Goal: Task Accomplishment & Management: Complete application form

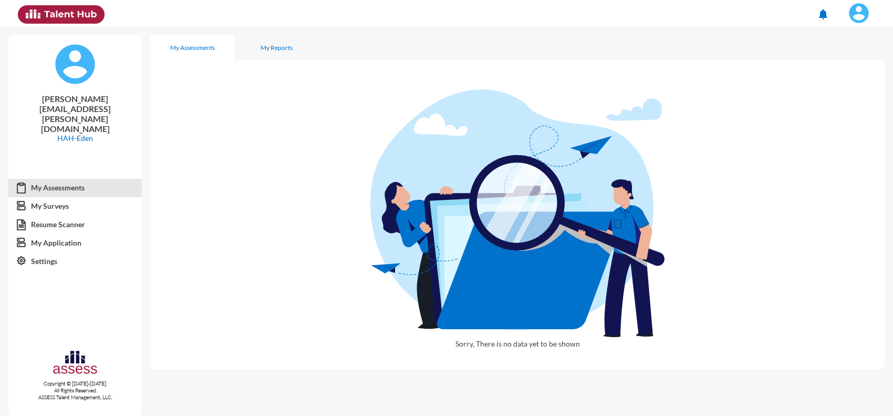
click at [865, 6] on img at bounding box center [858, 13] width 21 height 21
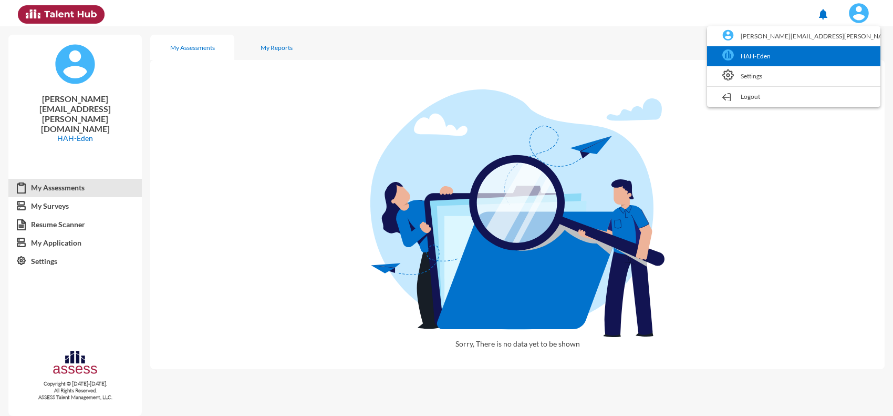
click at [837, 58] on link "HAH-Eden" at bounding box center [793, 56] width 163 height 20
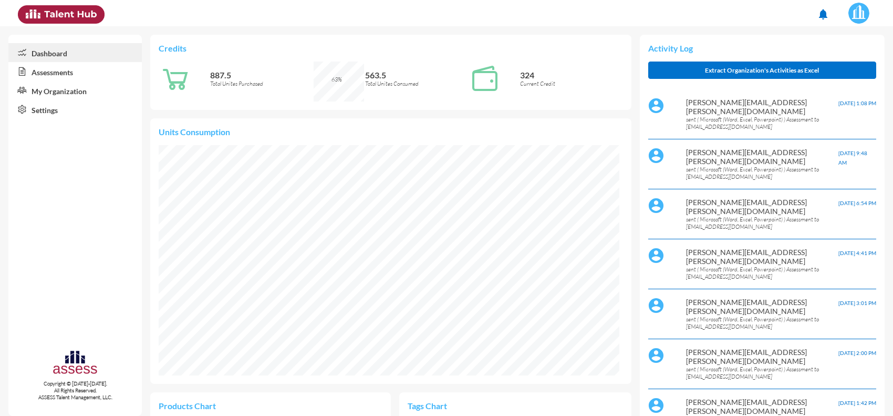
scroll to position [230, 461]
click at [58, 69] on link "Assessments" at bounding box center [74, 71] width 133 height 19
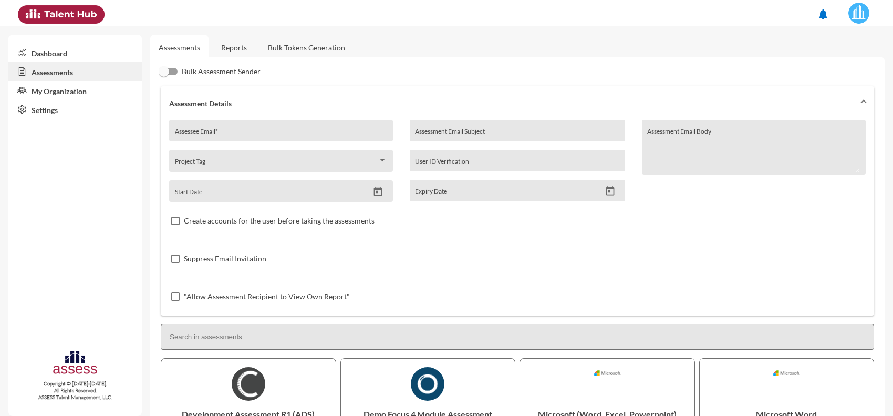
click at [229, 123] on div "Assessee Email *" at bounding box center [281, 131] width 224 height 22
paste input "[EMAIL_ADDRESS][DOMAIN_NAME]"
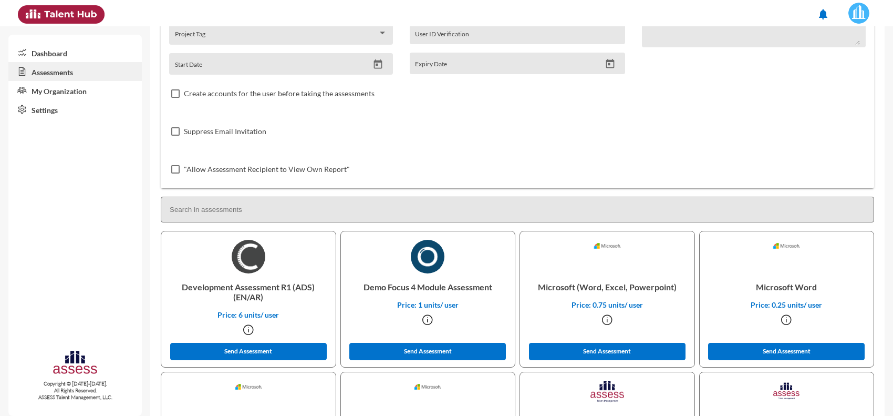
scroll to position [131, 0]
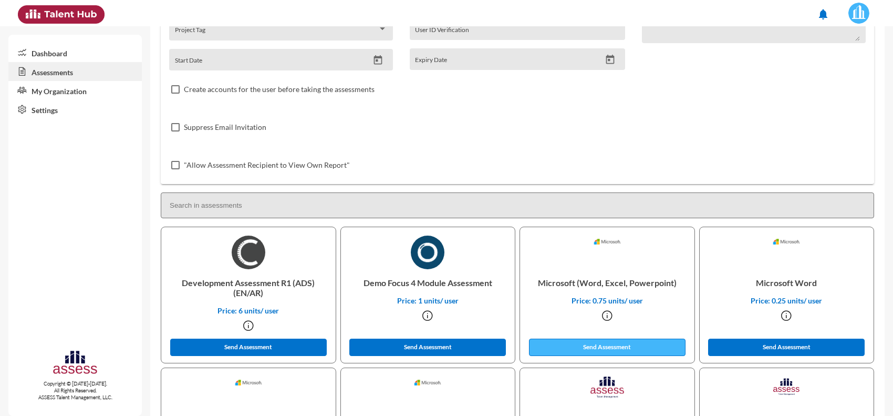
click at [582, 343] on button "Send Assessment" at bounding box center [607, 346] width 157 height 17
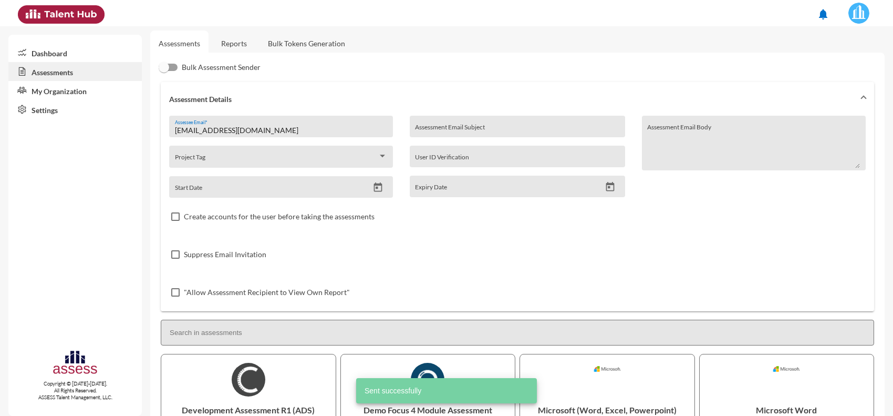
scroll to position [0, 0]
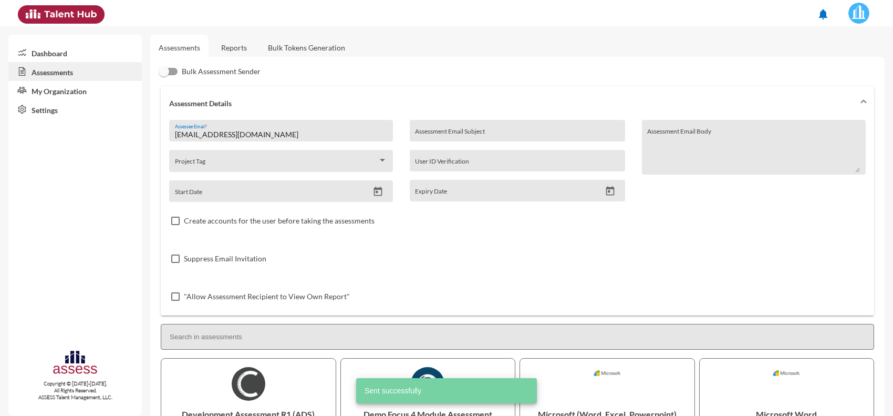
drag, startPoint x: 283, startPoint y: 130, endPoint x: 59, endPoint y: 135, distance: 223.8
click at [59, 135] on mat-sidenav-container "Dashboard Assessments My Organization Settings Copyright © [DATE]-[DATE]. All R…" at bounding box center [446, 220] width 893 height 389
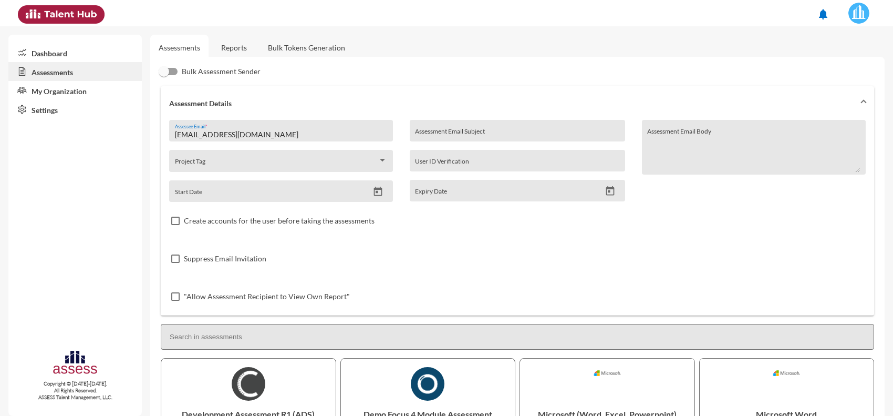
paste input "bahaamedo10"
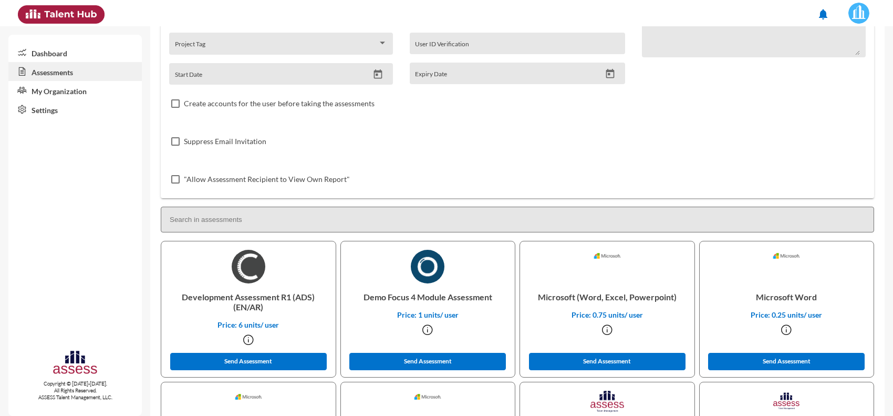
scroll to position [131, 0]
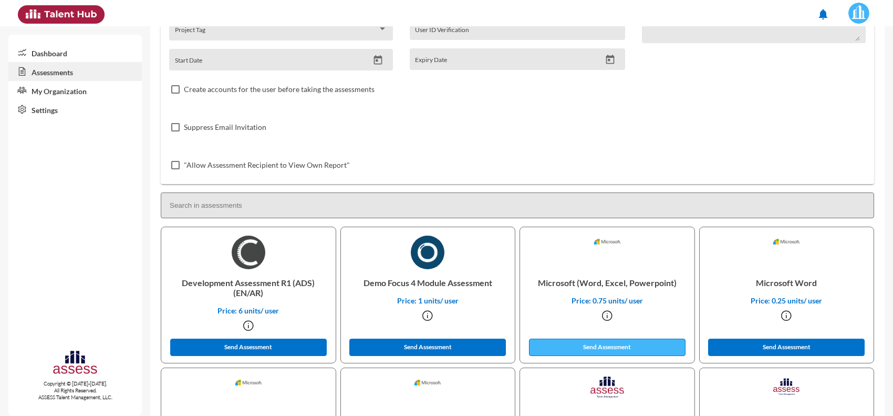
click at [578, 347] on button "Send Assessment" at bounding box center [607, 346] width 157 height 17
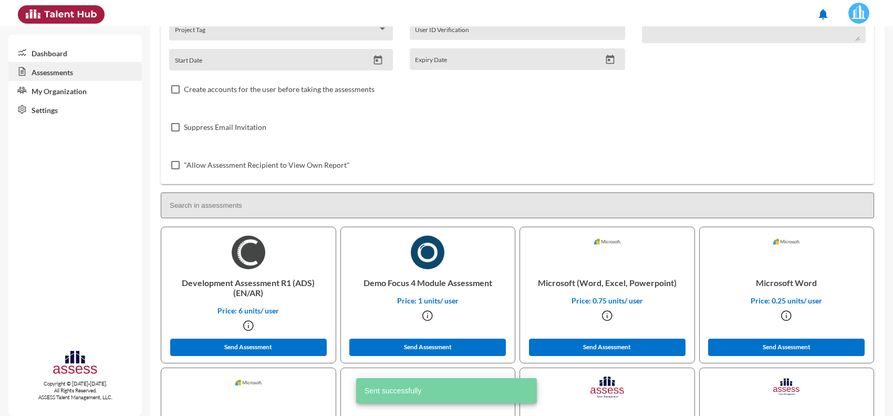
scroll to position [0, 0]
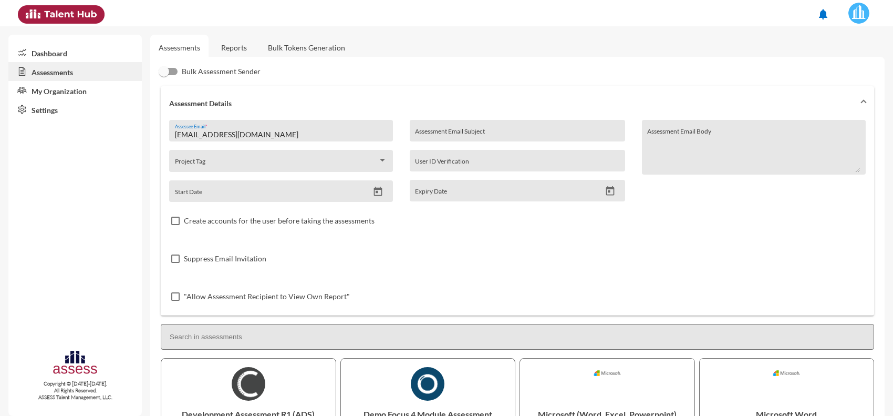
drag, startPoint x: 266, startPoint y: 134, endPoint x: 119, endPoint y: 136, distance: 147.6
click at [119, 136] on mat-sidenav-container "Dashboard Assessments My Organization Settings Copyright © [DATE]-[DATE]. All R…" at bounding box center [446, 220] width 893 height 389
paste input "[PERSON_NAME]"
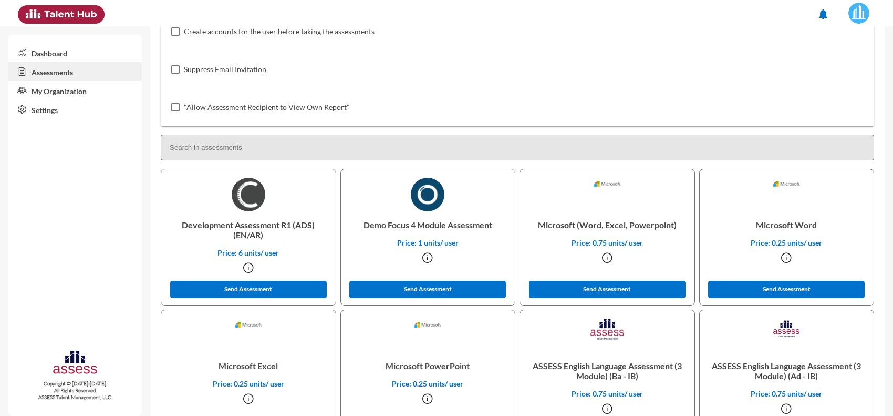
scroll to position [197, 0]
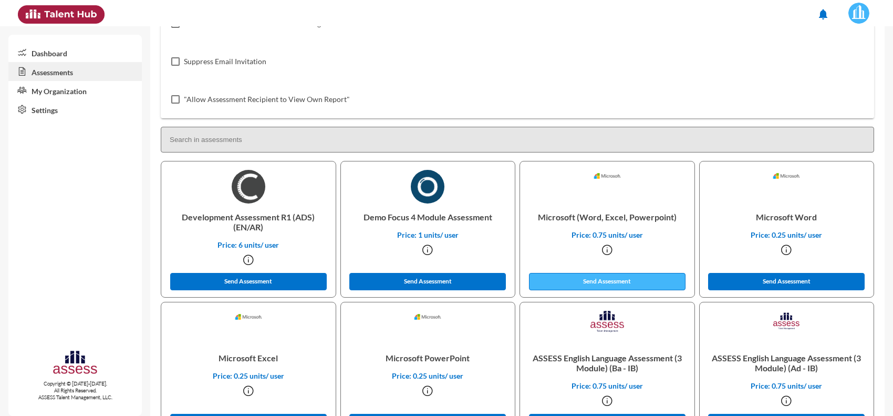
click at [554, 285] on button "Send Assessment" at bounding box center [607, 281] width 157 height 17
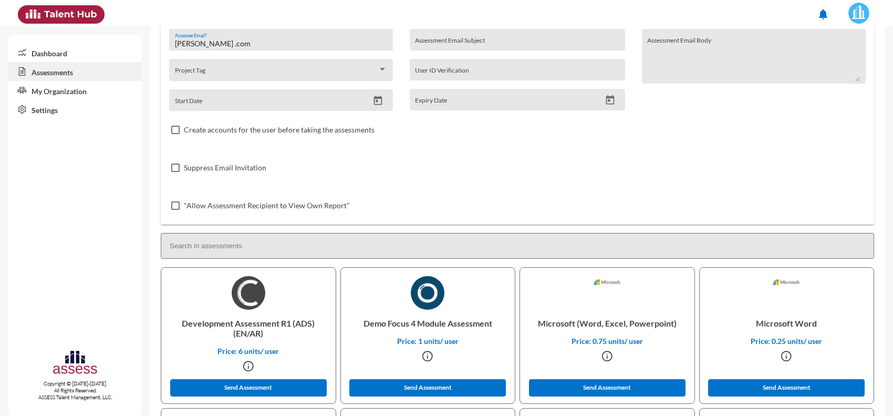
scroll to position [0, 0]
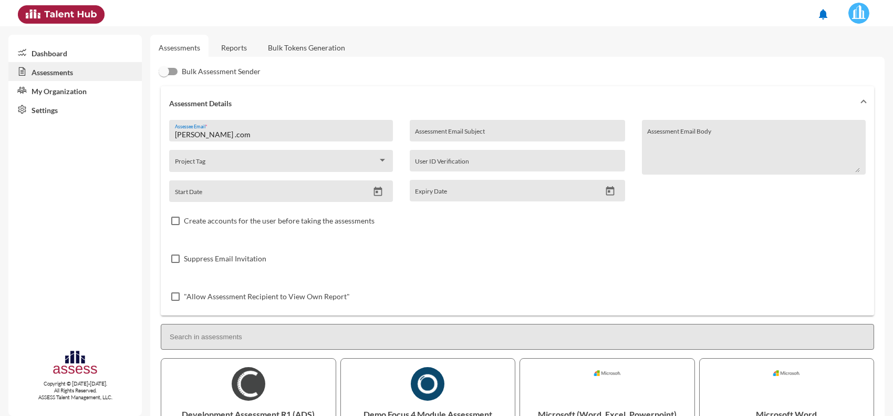
drag, startPoint x: 290, startPoint y: 132, endPoint x: 119, endPoint y: 138, distance: 171.4
click at [119, 138] on mat-sidenav-container "Dashboard Assessments My Organization Settings Copyright © [DATE]-[DATE]. All R…" at bounding box center [446, 220] width 893 height 389
paste input "01284388052"
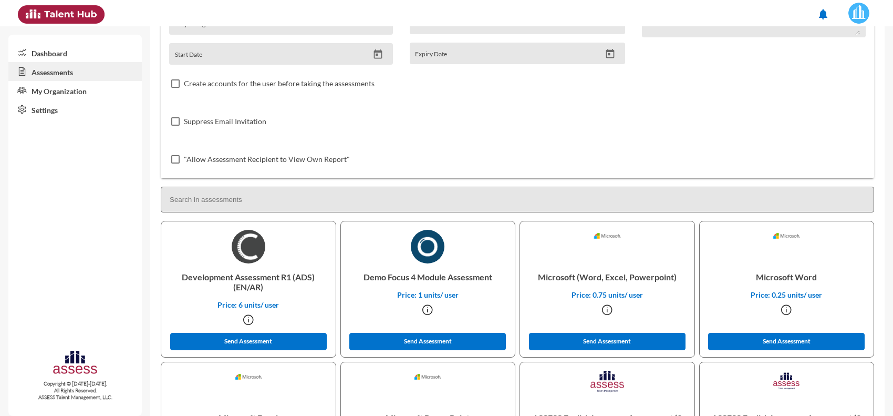
scroll to position [197, 0]
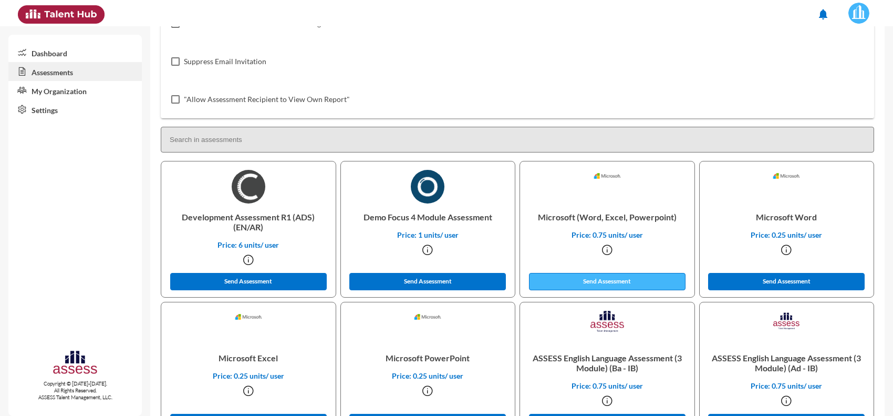
type input "01284388052mohamed z@gmail .com"
click at [555, 278] on button "Send Assessment" at bounding box center [607, 281] width 157 height 17
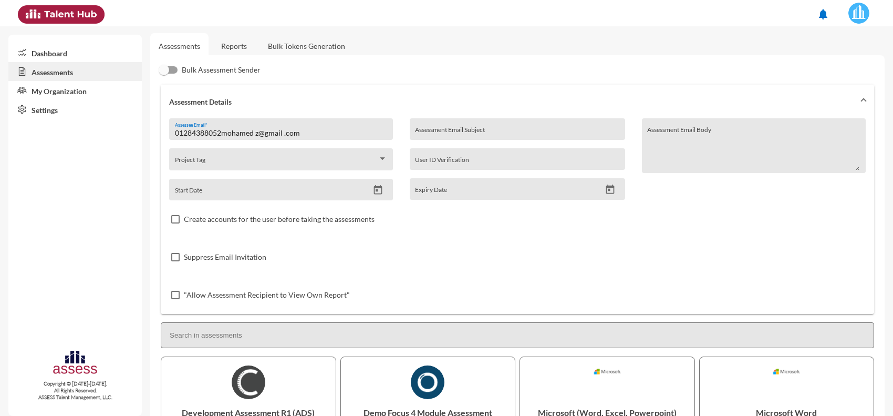
scroll to position [0, 0]
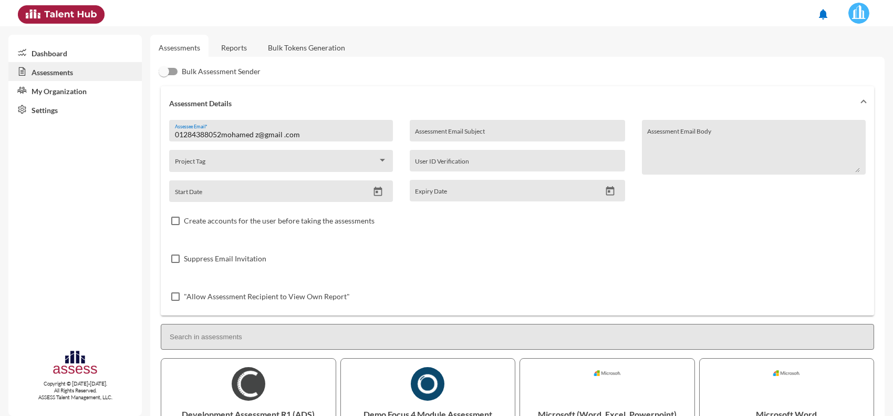
click at [232, 39] on link "Reports" at bounding box center [234, 48] width 43 height 26
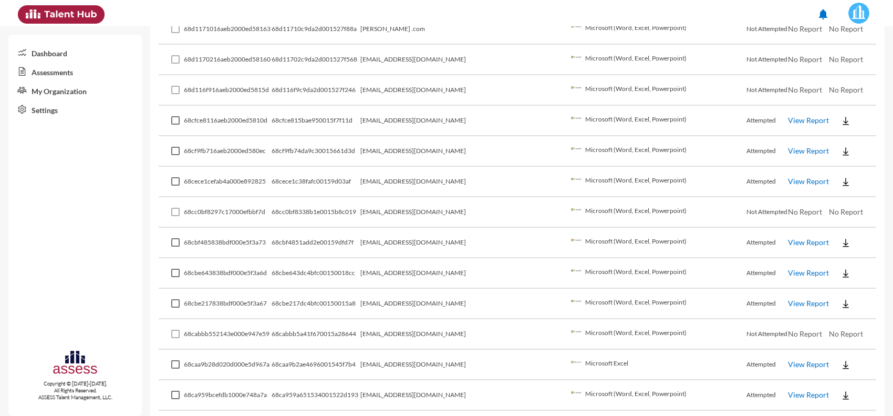
scroll to position [263, 0]
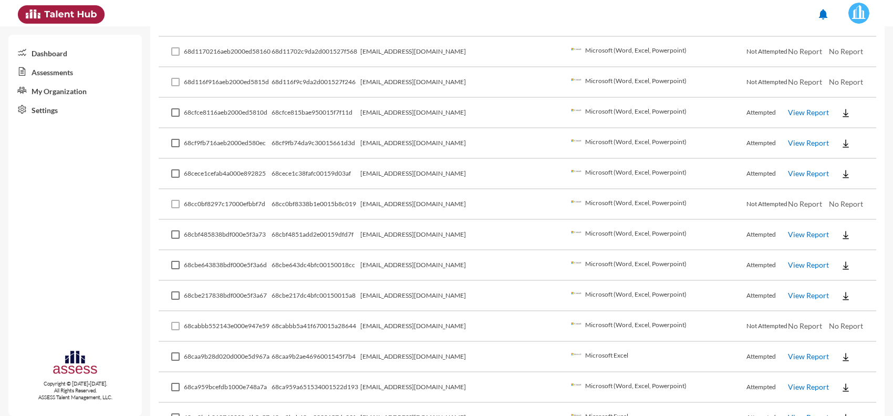
click at [829, 258] on button at bounding box center [846, 264] width 34 height 19
click at [820, 276] on button "EN" at bounding box center [844, 280] width 59 height 20
